Goal: Find specific page/section: Find specific page/section

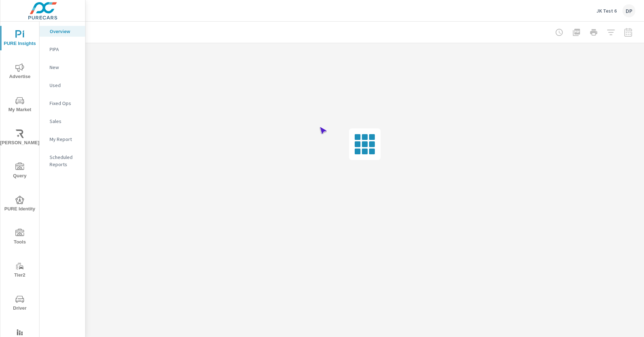
click at [18, 303] on span "Driver" at bounding box center [20, 304] width 34 height 18
